Goal: Task Accomplishment & Management: Use online tool/utility

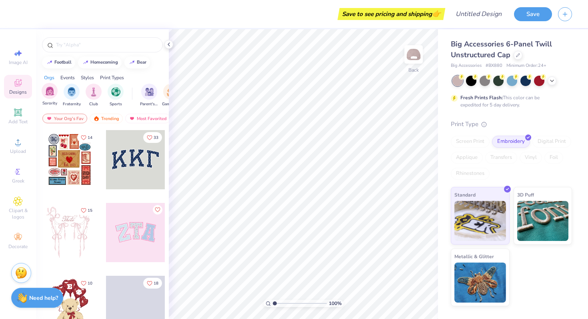
click at [51, 99] on div "Sorority" at bounding box center [50, 95] width 16 height 24
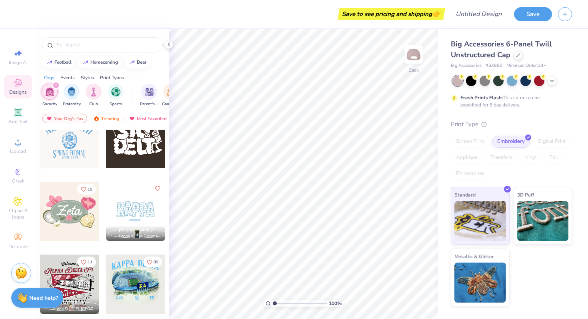
scroll to position [393, 0]
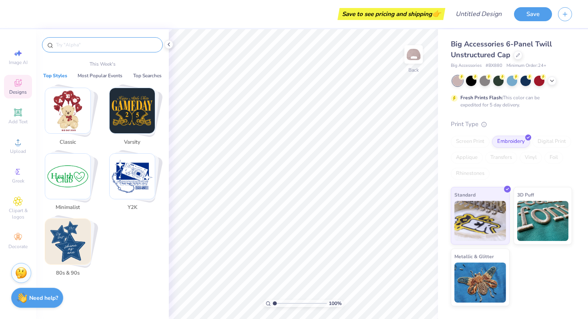
click at [81, 48] on input "text" at bounding box center [106, 45] width 102 height 8
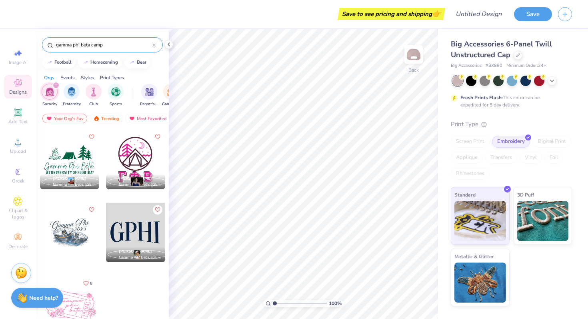
drag, startPoint x: 112, startPoint y: 44, endPoint x: 92, endPoint y: 44, distance: 20.0
click at [92, 44] on input "gamma phi beta camp" at bounding box center [103, 45] width 97 height 8
type input "gamma phi beta"
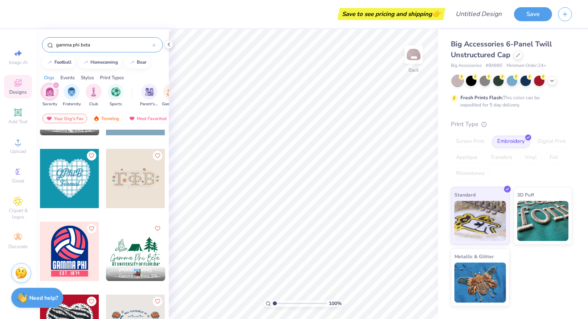
scroll to position [1295, 0]
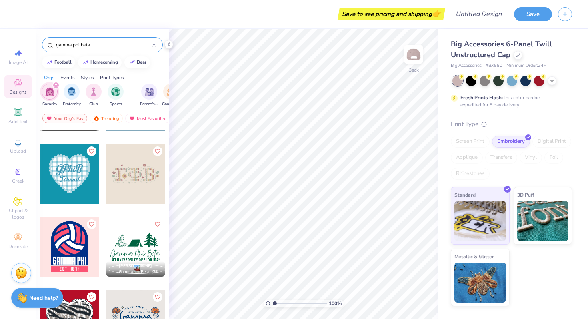
click at [130, 184] on div at bounding box center [135, 173] width 59 height 59
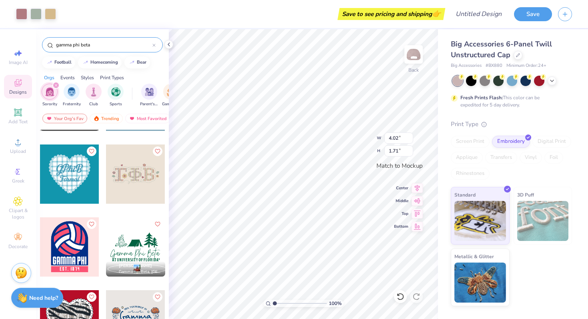
type input "4.02"
type input "1.71"
type input "4.89"
type input "2.08"
click at [556, 79] on div at bounding box center [512, 81] width 120 height 10
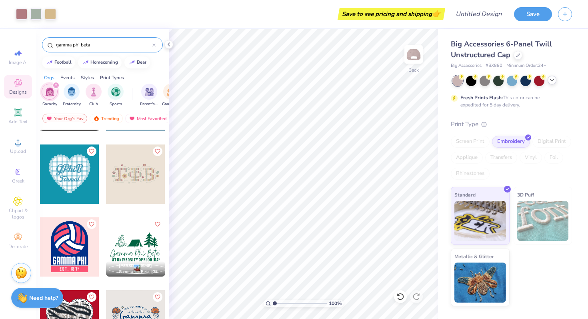
click at [553, 79] on polyline at bounding box center [551, 80] width 3 height 2
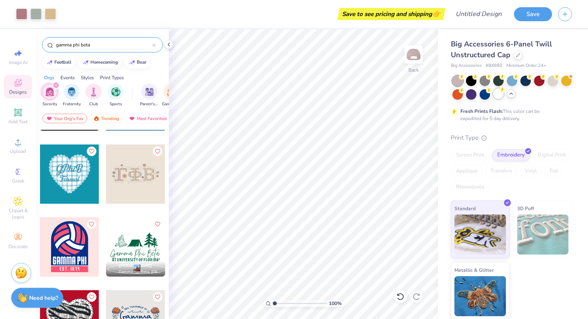
click at [503, 98] on div at bounding box center [498, 93] width 10 height 10
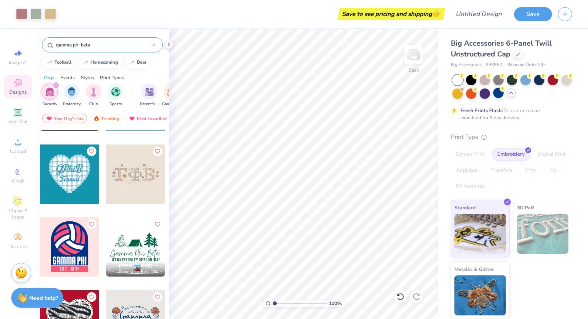
scroll to position [0, 0]
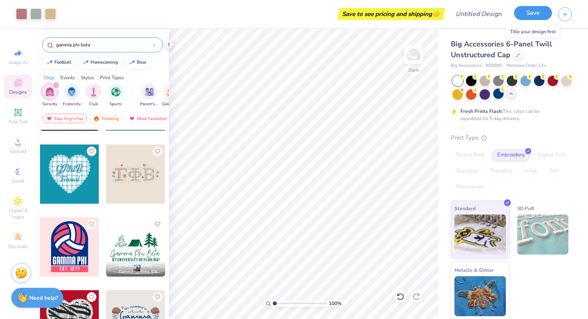
click at [528, 12] on button "Save" at bounding box center [533, 13] width 38 height 14
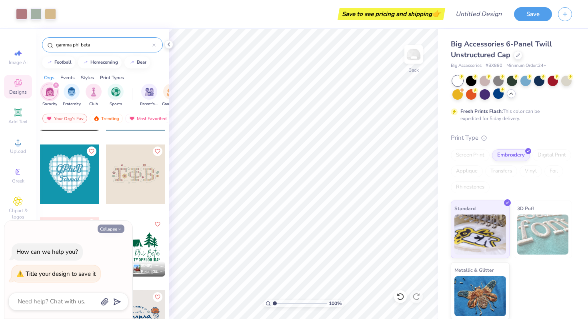
click at [116, 226] on button "Collapse" at bounding box center [111, 228] width 27 height 8
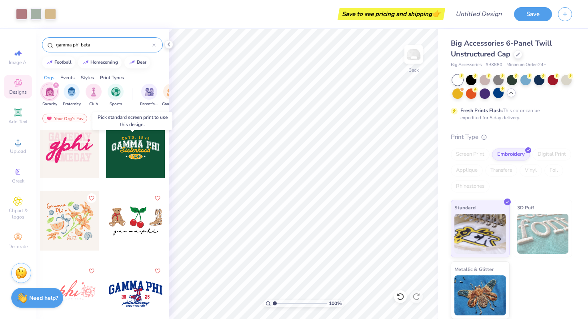
scroll to position [1517, 0]
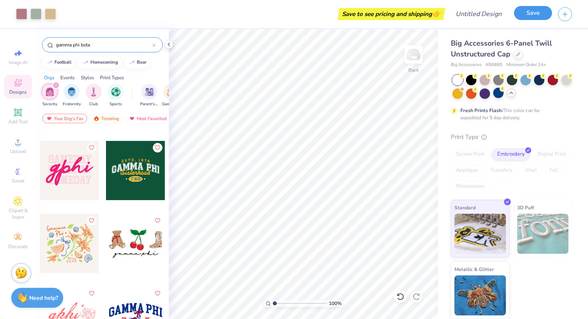
click at [533, 17] on button "Save" at bounding box center [533, 13] width 38 height 14
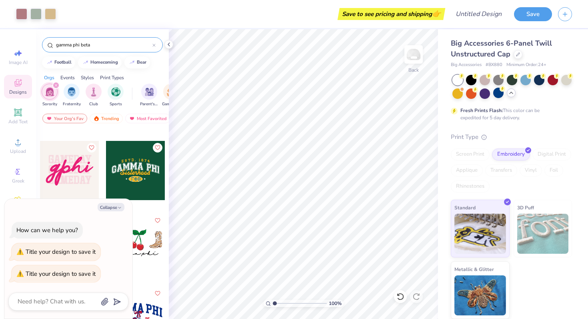
click at [66, 307] on div at bounding box center [68, 301] width 120 height 18
click at [66, 298] on textarea at bounding box center [57, 301] width 81 height 11
type textarea "x"
click at [75, 250] on div "Title your design to save it" at bounding box center [61, 251] width 70 height 8
click at [485, 15] on input "Design Title" at bounding box center [488, 14] width 39 height 16
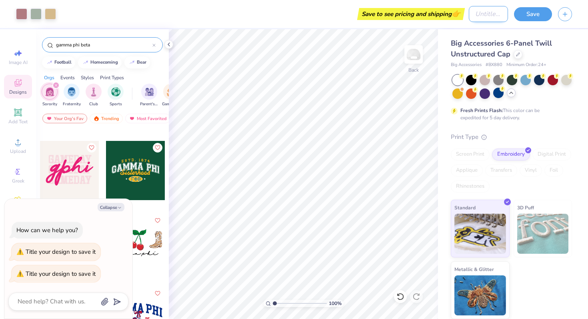
type input "O"
type textarea "x"
type input "Op"
type textarea "x"
type input "Opi"
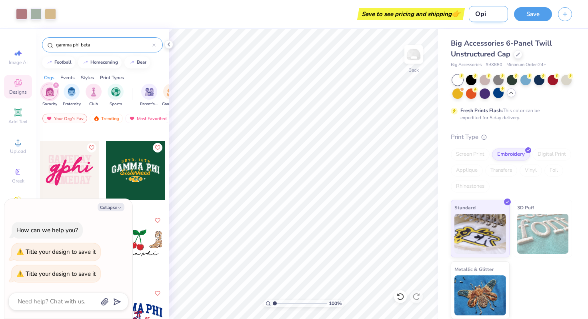
type textarea "x"
type input "Op"
type textarea "x"
type input "Opt"
type textarea "x"
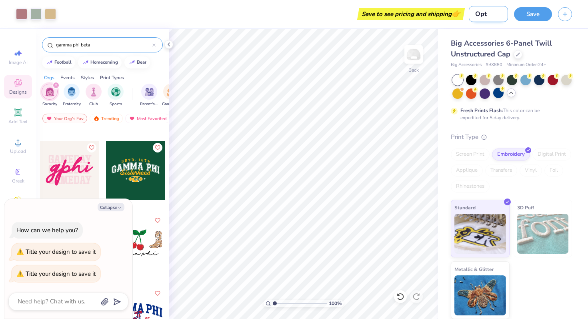
type input "Opti"
type textarea "x"
type input "Optio"
type textarea "x"
type input "Option"
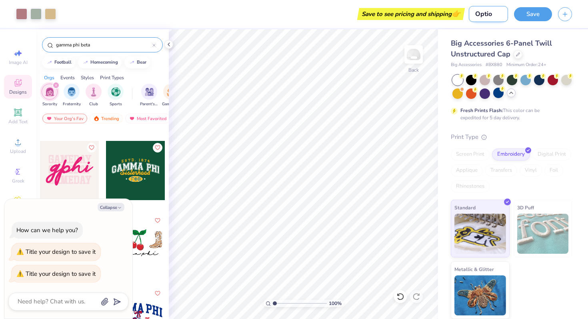
type textarea "x"
type input "Option"
type textarea "x"
type input "Option 1"
type textarea "x"
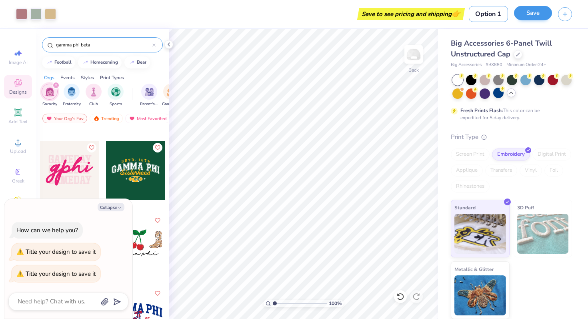
type input "Option 1"
click at [537, 13] on button "Save" at bounding box center [533, 13] width 38 height 14
type textarea "x"
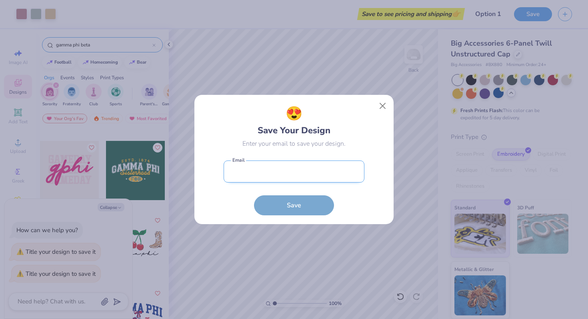
click at [298, 171] on input "email" at bounding box center [293, 171] width 141 height 22
type input "[EMAIL_ADDRESS][DOMAIN_NAME]"
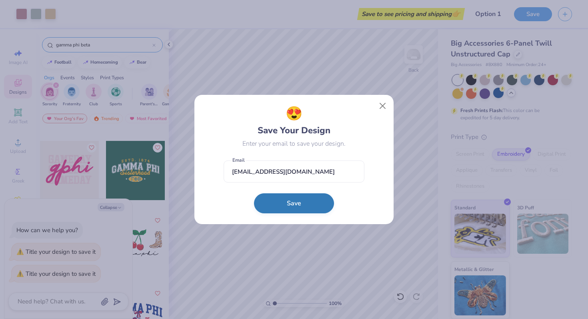
click at [294, 205] on button "Save" at bounding box center [294, 203] width 80 height 20
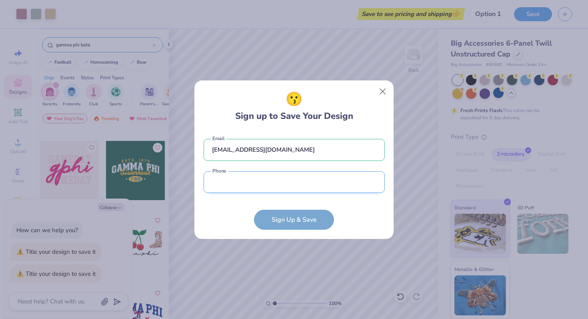
click at [284, 177] on input "tel" at bounding box center [293, 182] width 181 height 22
type input "[PHONE_NUMBER]"
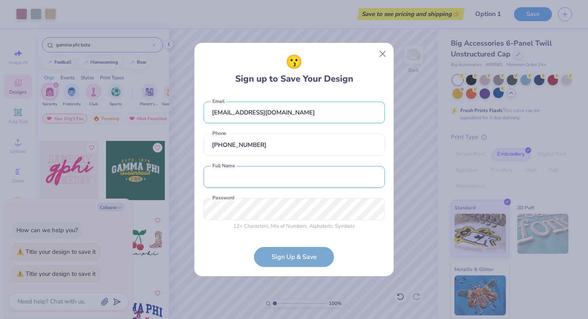
click at [268, 178] on input "text" at bounding box center [293, 177] width 181 height 22
type input "[PERSON_NAME] [PERSON_NAME]"
click at [292, 257] on form "[EMAIL_ADDRESS][DOMAIN_NAME] Email [PHONE_NUMBER] Phone [PERSON_NAME] [PERSON_N…" at bounding box center [293, 181] width 181 height 174
click at [289, 258] on form "[EMAIL_ADDRESS][DOMAIN_NAME] Email [PHONE_NUMBER] Phone [PERSON_NAME] [PERSON_N…" at bounding box center [293, 181] width 181 height 174
click at [383, 54] on button "Close" at bounding box center [382, 53] width 15 height 15
